Goal: Task Accomplishment & Management: Complete application form

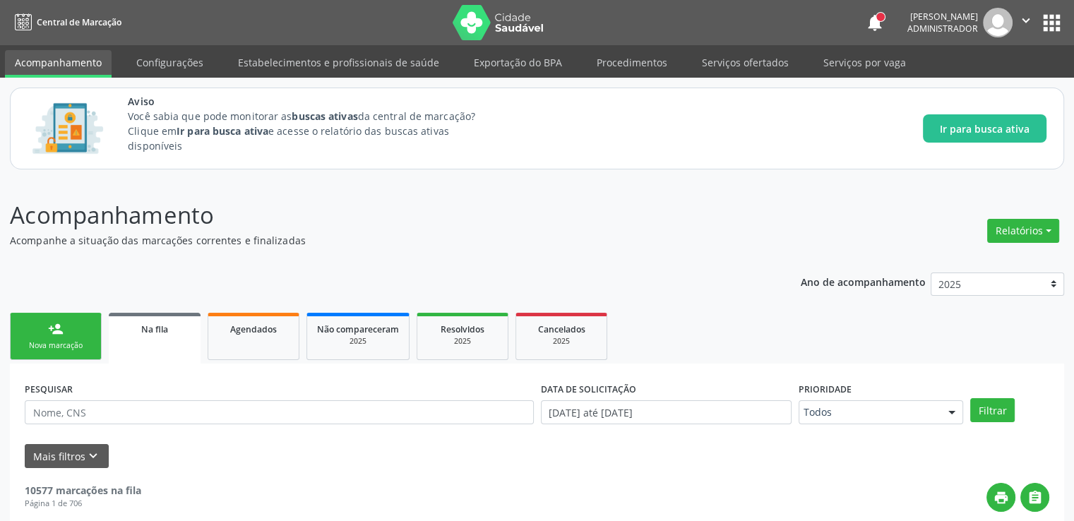
click at [54, 337] on link "person_add Nova marcação" at bounding box center [56, 336] width 92 height 47
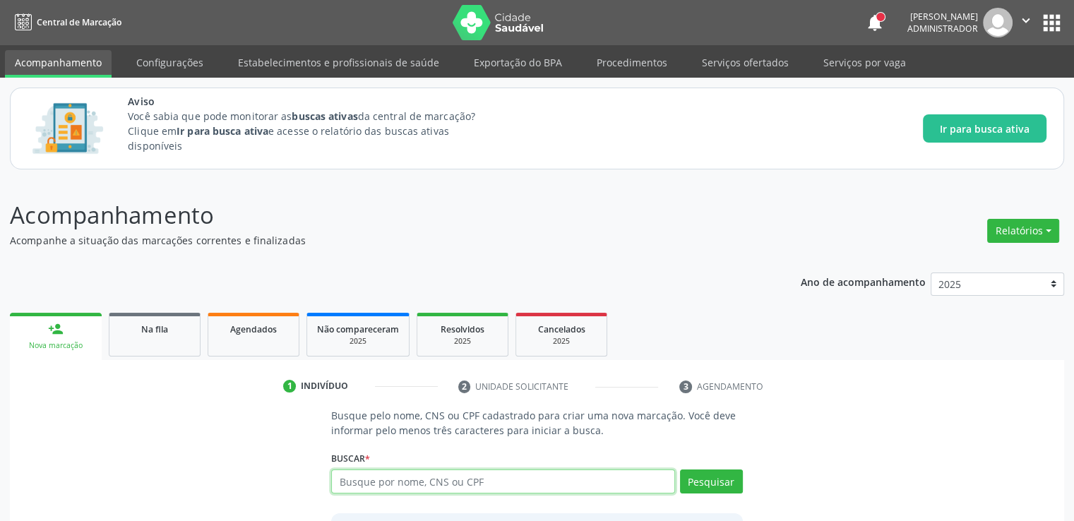
click at [401, 481] on input "text" at bounding box center [502, 482] width 343 height 24
type input "02038939489"
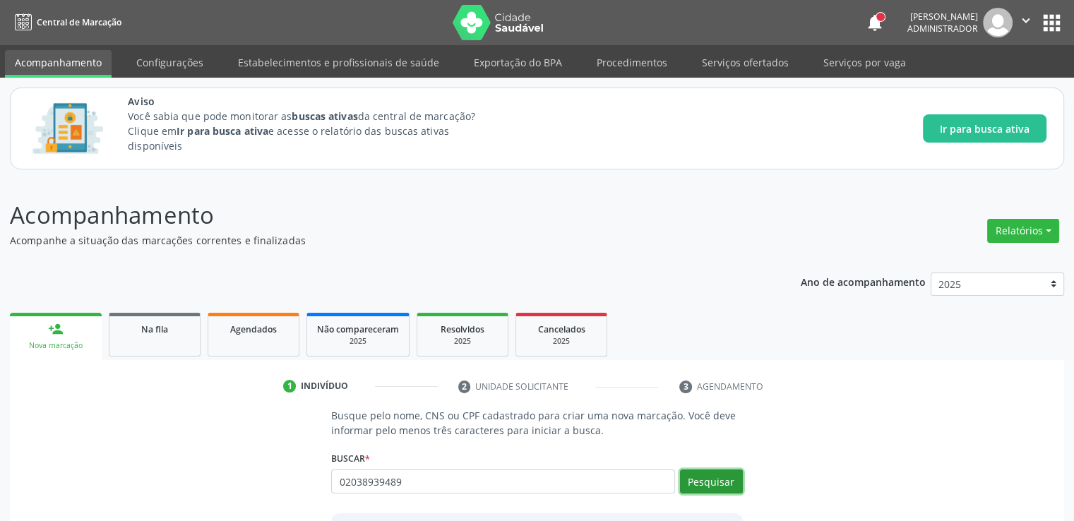
click at [700, 478] on button "Pesquisar" at bounding box center [711, 482] width 63 height 24
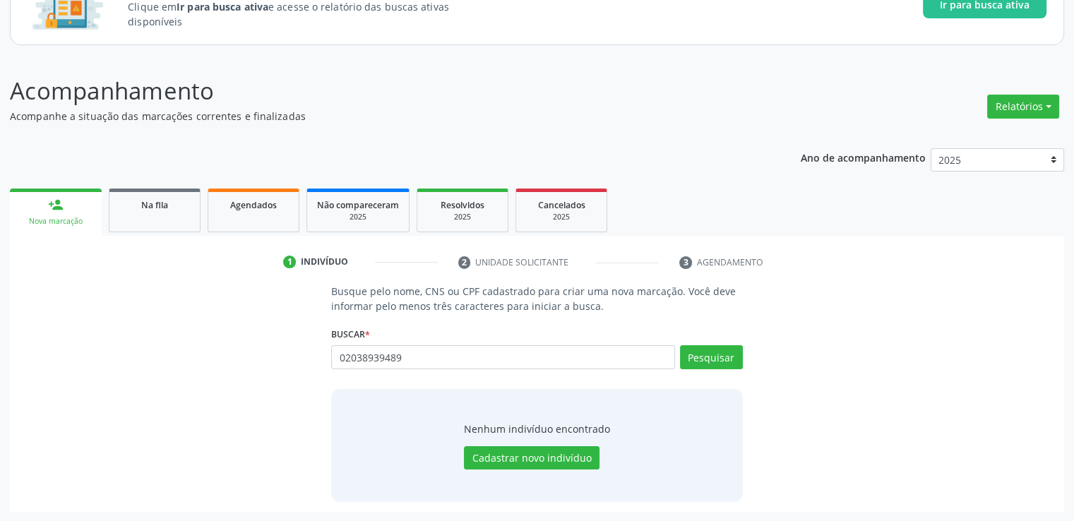
click at [320, 416] on div "Busque pelo nome, CNS ou CPF cadastrado para criar uma nova marcação. Você deve…" at bounding box center [537, 393] width 1035 height 218
drag, startPoint x: 415, startPoint y: 360, endPoint x: 270, endPoint y: 360, distance: 145.5
click at [270, 360] on div "Busque pelo nome, CNS ou CPF cadastrado para criar uma nova marcação. Você deve…" at bounding box center [537, 393] width 1035 height 218
click at [759, 438] on div "Busque pelo nome, CNS ou CPF cadastrado para criar uma nova marcação. Você deve…" at bounding box center [537, 393] width 1035 height 218
click at [610, 109] on p "Acompanhe a situação das marcações correntes e finalizadas" at bounding box center [379, 116] width 738 height 15
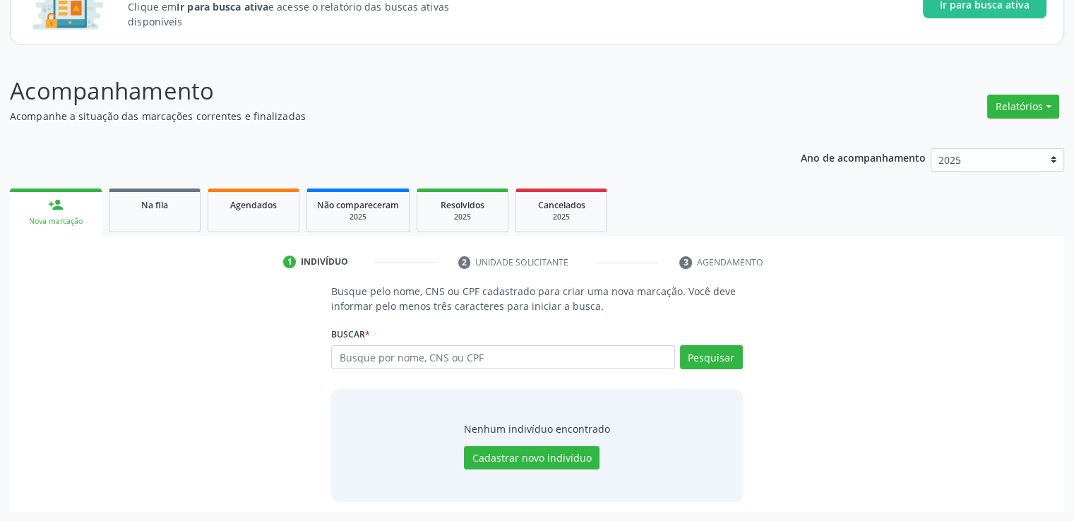
scroll to position [0, 0]
